Goal: Task Accomplishment & Management: Manage account settings

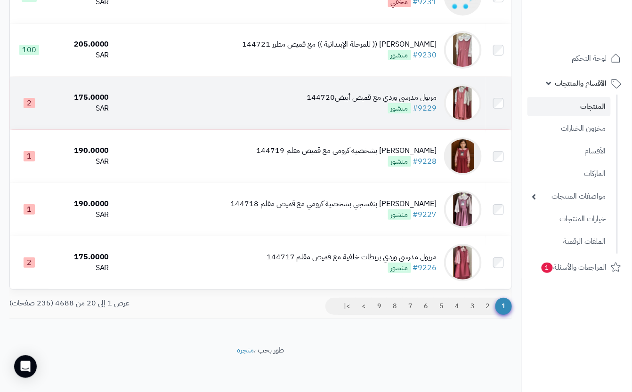
scroll to position [912, 0]
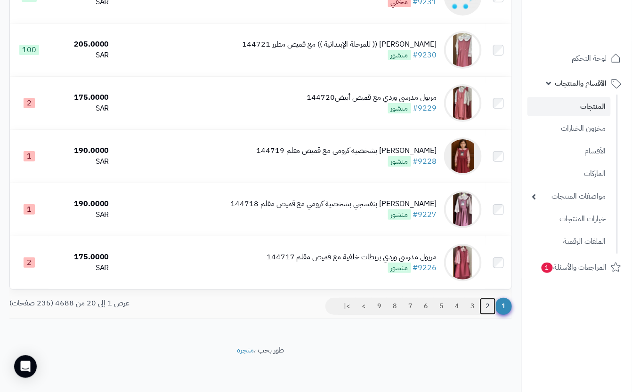
click at [487, 309] on link "2" at bounding box center [488, 306] width 16 height 17
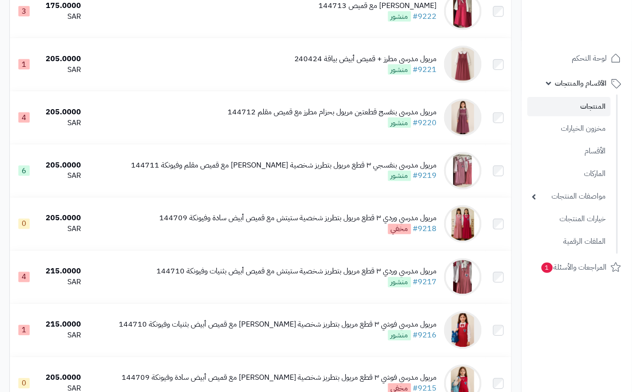
scroll to position [314, 0]
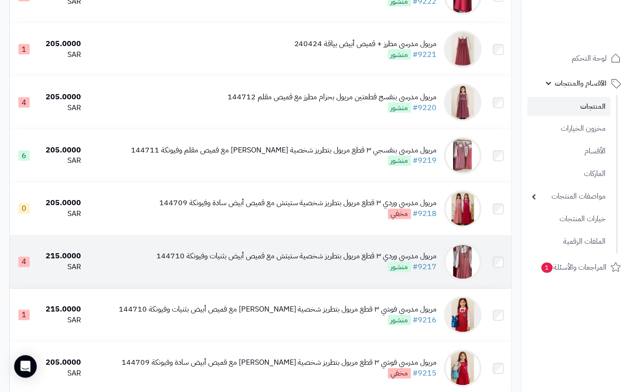
click at [310, 285] on td "مريول مدرسي وردي ٣ قطع مريول بتطريز شخصية ستيتش مع قميص أبيض بثنيات وفيونكة 144…" at bounding box center [285, 262] width 401 height 53
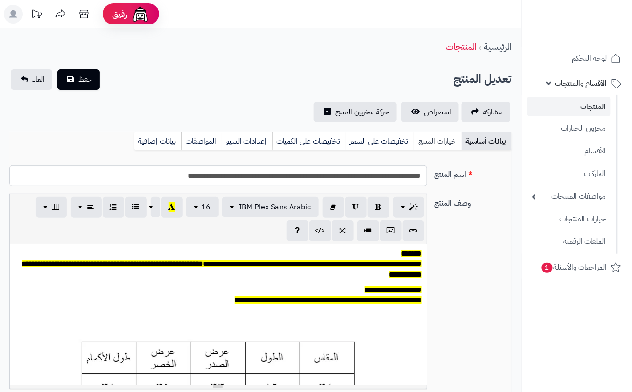
click at [432, 144] on link "خيارات المنتج" at bounding box center [438, 141] width 48 height 19
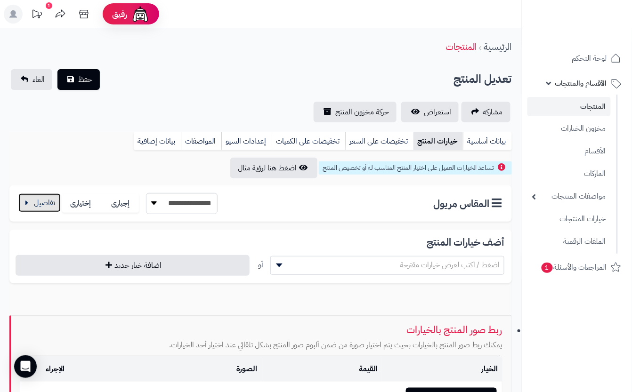
click at [43, 204] on button "button" at bounding box center [39, 203] width 42 height 19
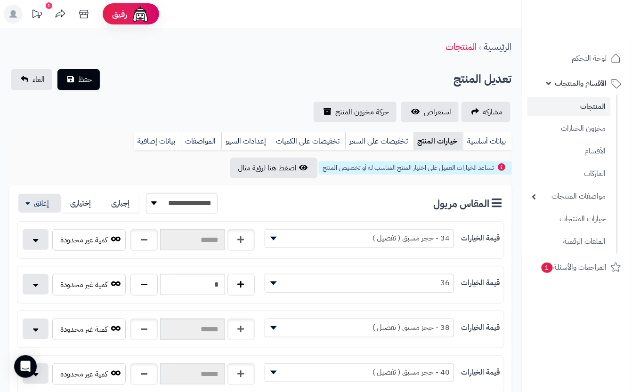
click at [232, 102] on div "مشاركه استعراض حركة مخزون المنتج" at bounding box center [260, 112] width 503 height 21
click at [66, 82] on button "حفظ" at bounding box center [78, 79] width 42 height 21
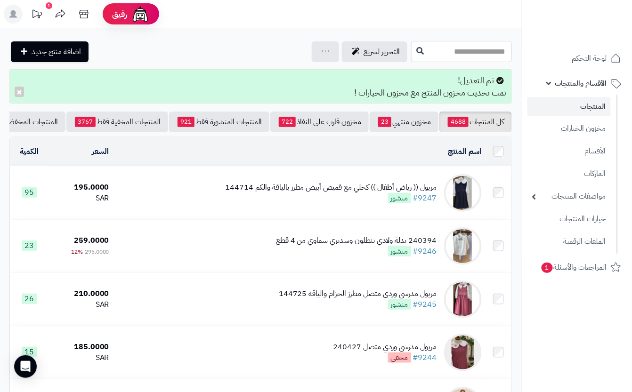
click at [431, 55] on input "text" at bounding box center [461, 51] width 101 height 21
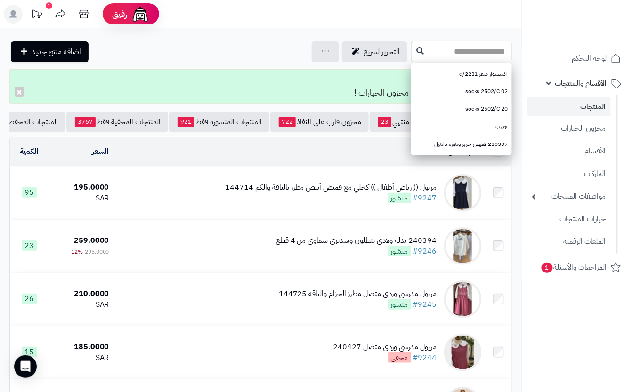
click at [416, 50] on input "text" at bounding box center [461, 51] width 101 height 21
click at [466, 51] on input "text" at bounding box center [461, 51] width 101 height 21
click at [466, 52] on input "text" at bounding box center [461, 51] width 101 height 21
click at [21, 12] on rect at bounding box center [13, 14] width 19 height 19
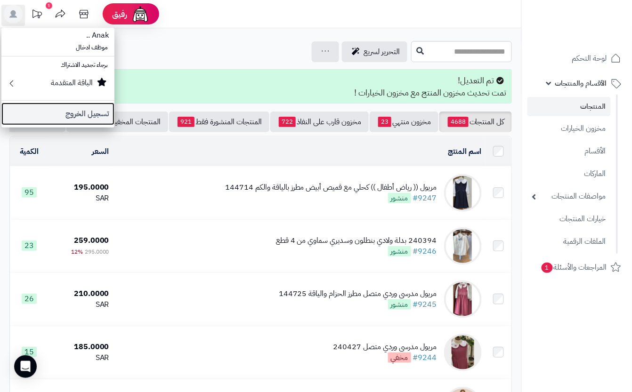
click at [93, 115] on link "تسجيل الخروج" at bounding box center [57, 114] width 113 height 23
